Goal: Information Seeking & Learning: Check status

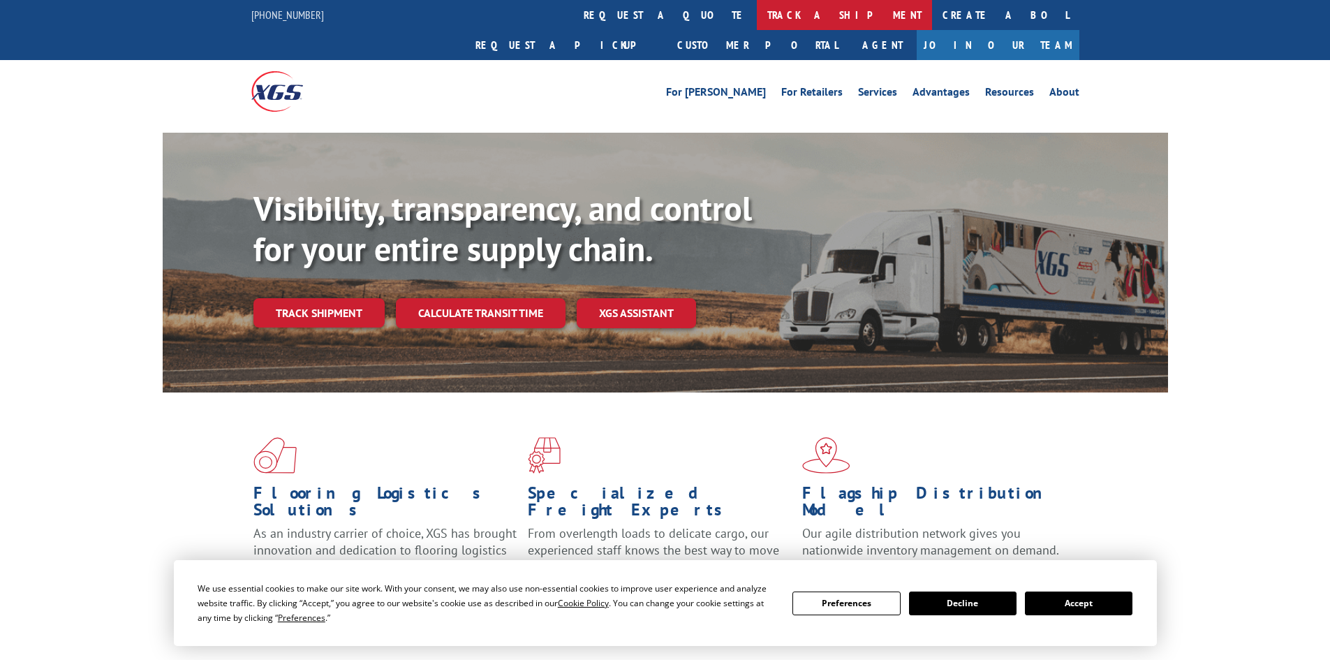
click at [757, 26] on link "track a shipment" at bounding box center [844, 15] width 175 height 30
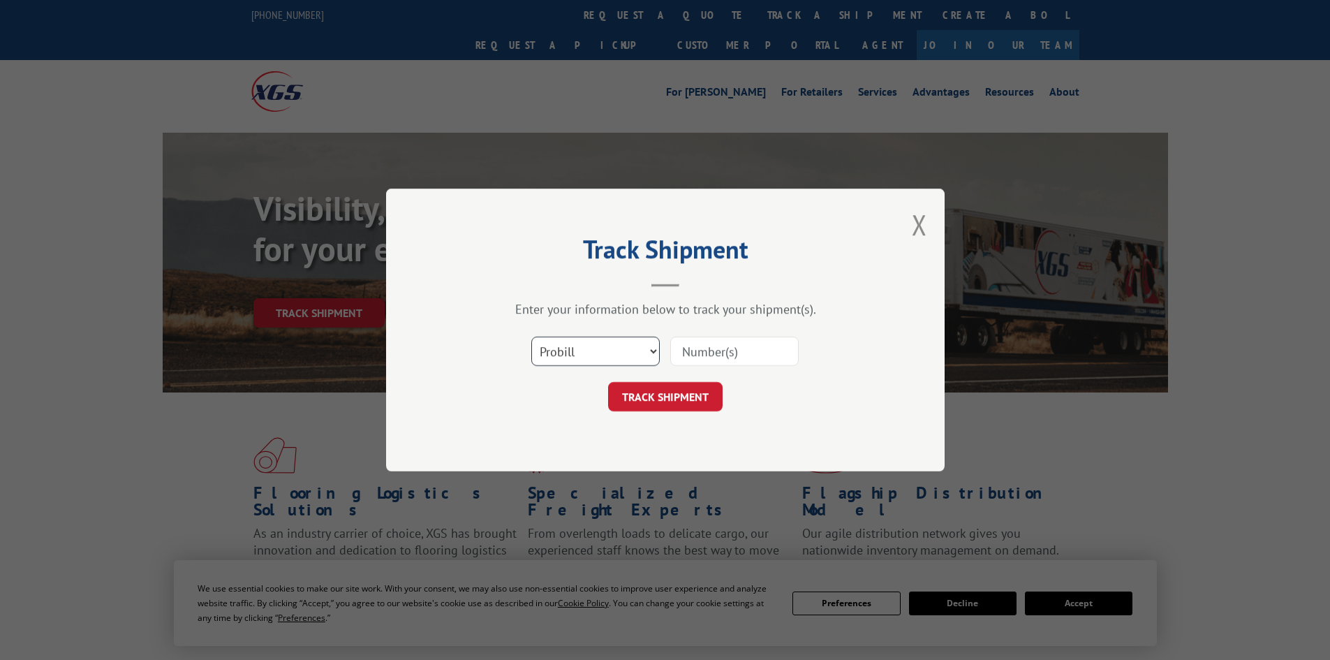
click at [582, 350] on select "Select category... Probill BOL PO" at bounding box center [595, 350] width 128 height 29
select select "po"
click at [531, 336] on select "Select category... Probill BOL PO" at bounding box center [595, 350] width 128 height 29
paste input "34547888"
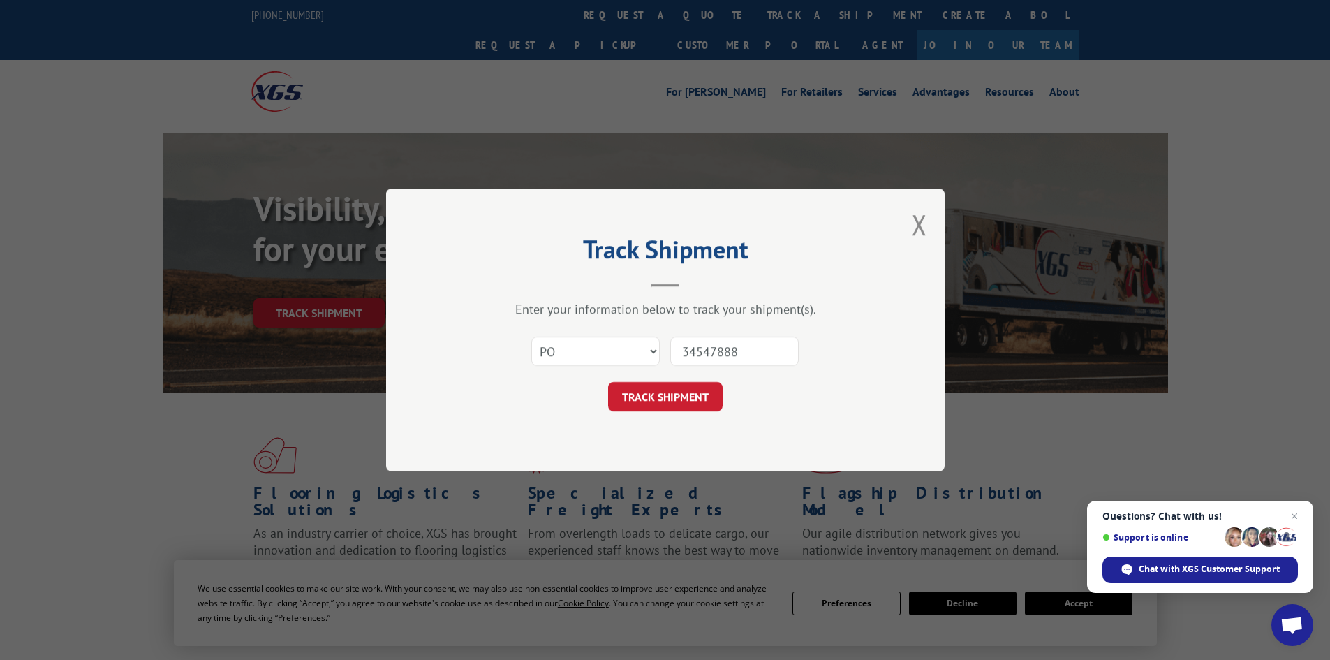
paste input "34547888"
type input "3454734547888888"
click at [658, 396] on button "TRACK SHIPMENT" at bounding box center [665, 396] width 114 height 29
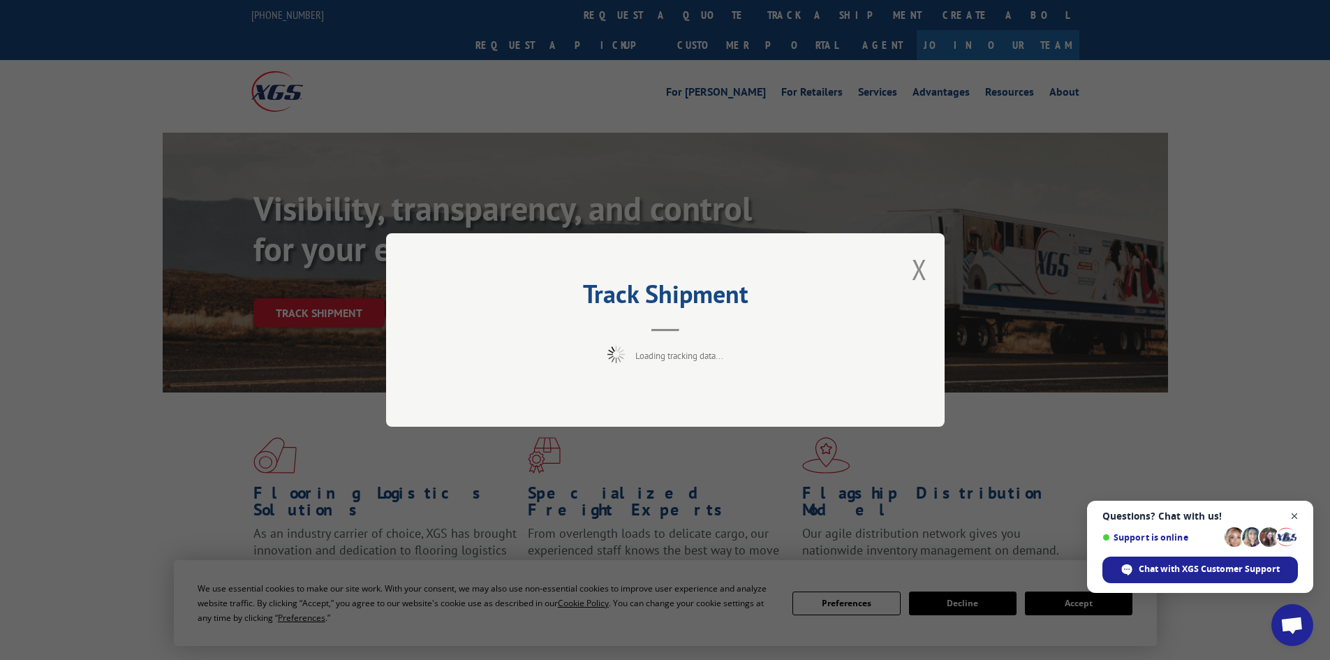
click at [1298, 512] on span "Close chat" at bounding box center [1294, 515] width 17 height 17
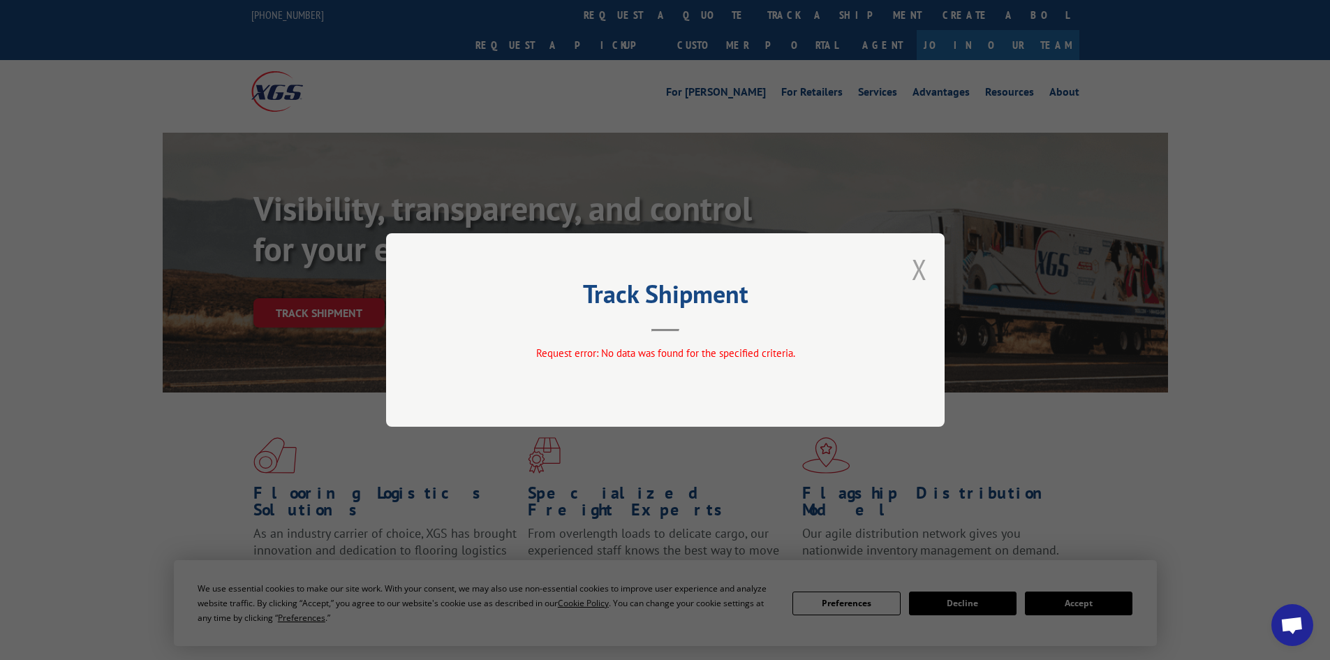
click at [921, 267] on button "Close modal" at bounding box center [919, 269] width 15 height 37
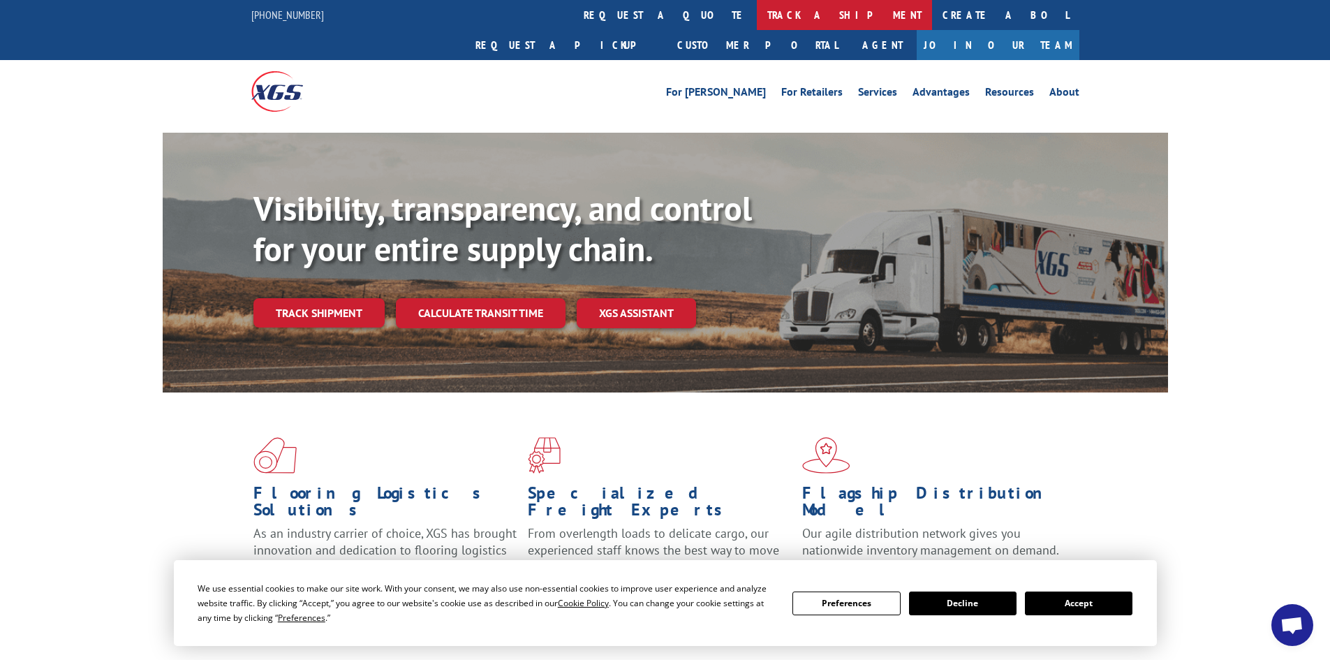
click at [757, 20] on link "track a shipment" at bounding box center [844, 15] width 175 height 30
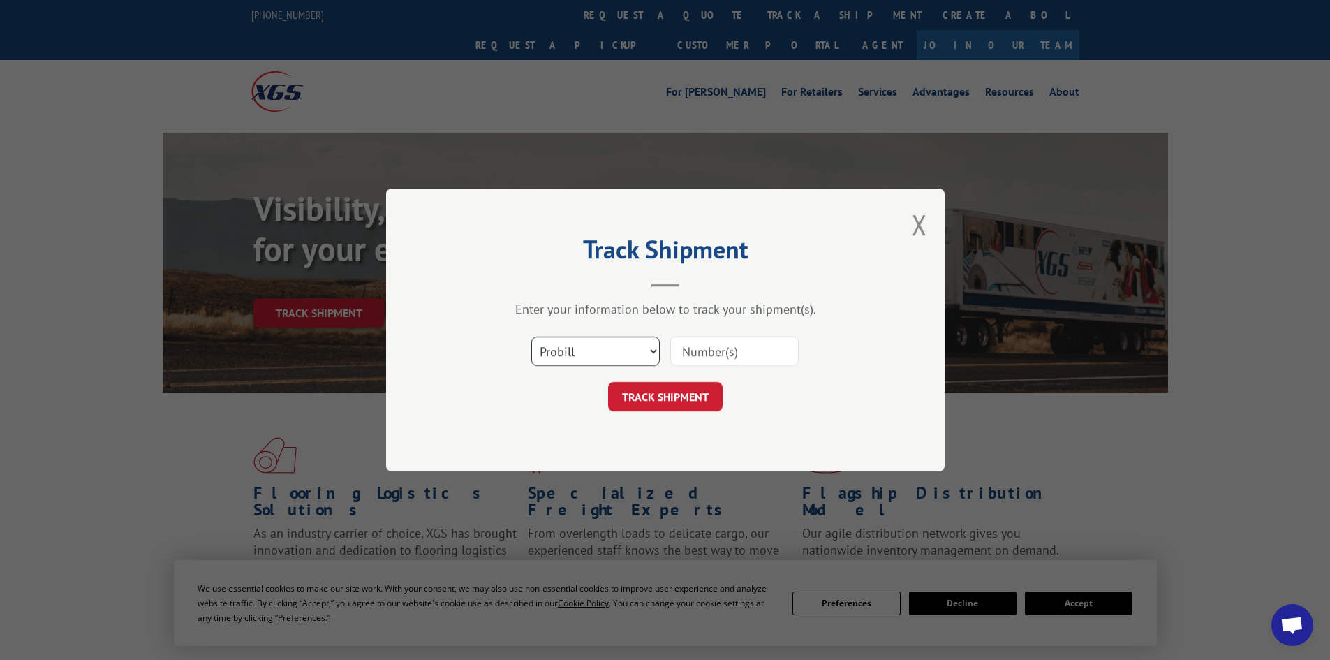
click at [558, 346] on select "Select category... Probill BOL PO" at bounding box center [595, 350] width 128 height 29
select select "po"
click at [531, 336] on select "Select category... Probill BOL PO" at bounding box center [595, 350] width 128 height 29
drag, startPoint x: 725, startPoint y: 334, endPoint x: 681, endPoint y: 349, distance: 46.6
paste input "34547888"
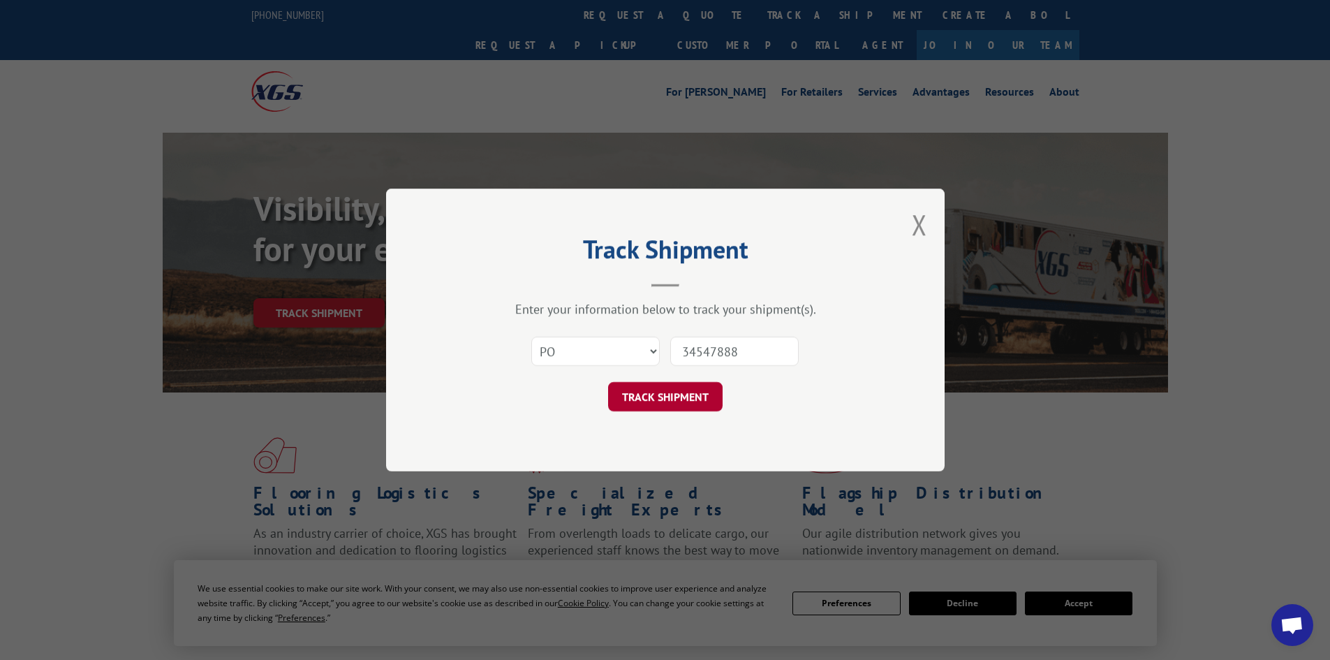
type input "34547888"
click at [679, 383] on button "TRACK SHIPMENT" at bounding box center [665, 396] width 114 height 29
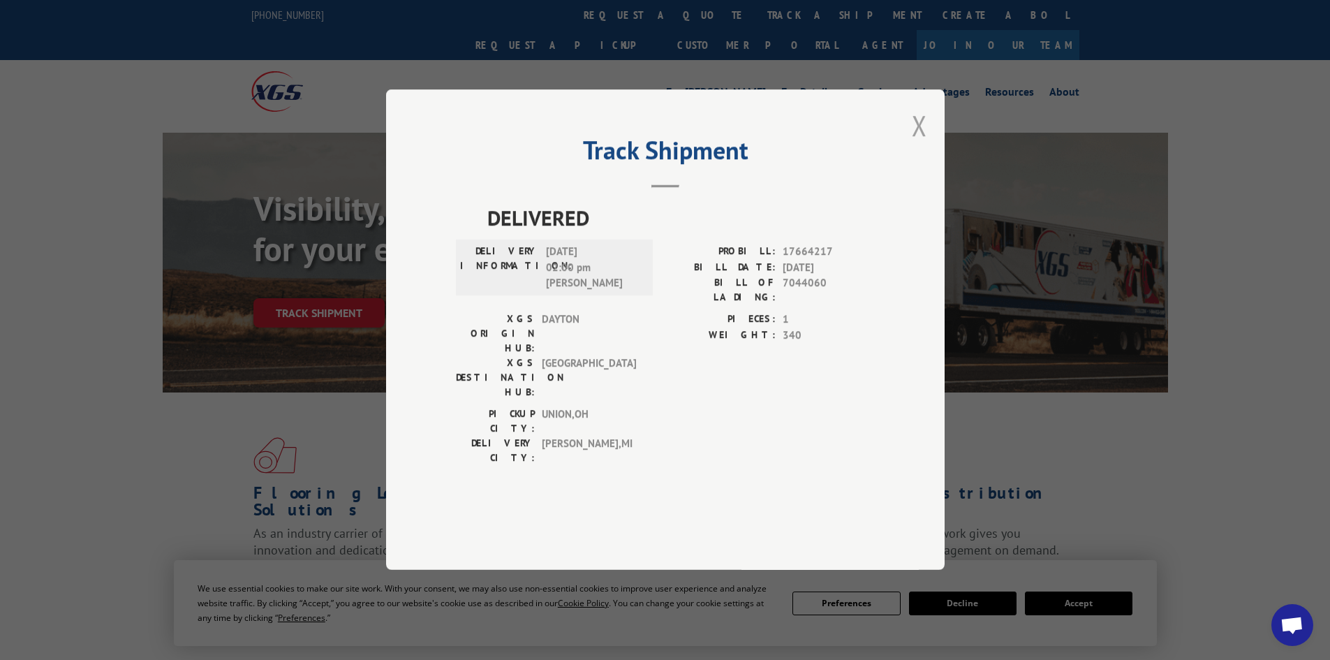
click at [914, 144] on button "Close modal" at bounding box center [919, 125] width 15 height 37
